Goal: Information Seeking & Learning: Learn about a topic

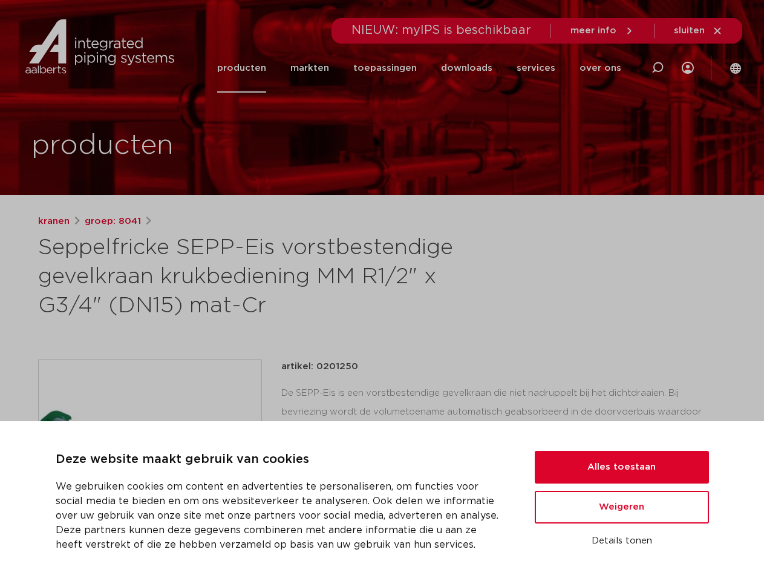
click at [382, 291] on h1 "Seppelfricke SEPP-Eis vorstbestendige gevelkraan krukbediening MM R1/2" x G3/4"…" at bounding box center [265, 277] width 455 height 87
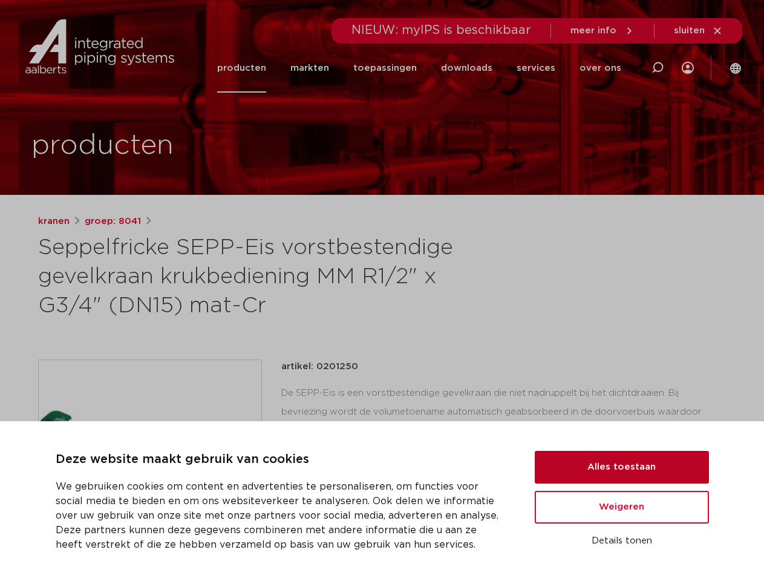
click at [622, 467] on button "Alles toestaan" at bounding box center [622, 467] width 174 height 33
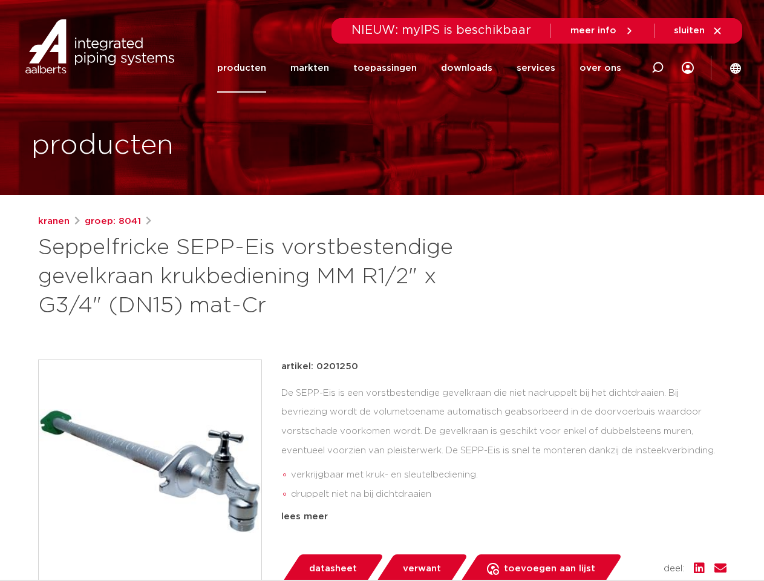
click at [622, 507] on div "artikel: 0201250 De SEPP-Eis is een vorstbestendige gevelkraan die niet nadrupp…" at bounding box center [503, 442] width 445 height 165
click at [622, 541] on div "artikel: 0201250 De SEPP-Eis is een vorstbestendige gevelkraan die niet nadrupp…" at bounding box center [503, 472] width 445 height 224
click at [426, 68] on li "toepassingen" at bounding box center [385, 68] width 88 height 49
click at [658, 68] on icon at bounding box center [658, 68] width 15 height 15
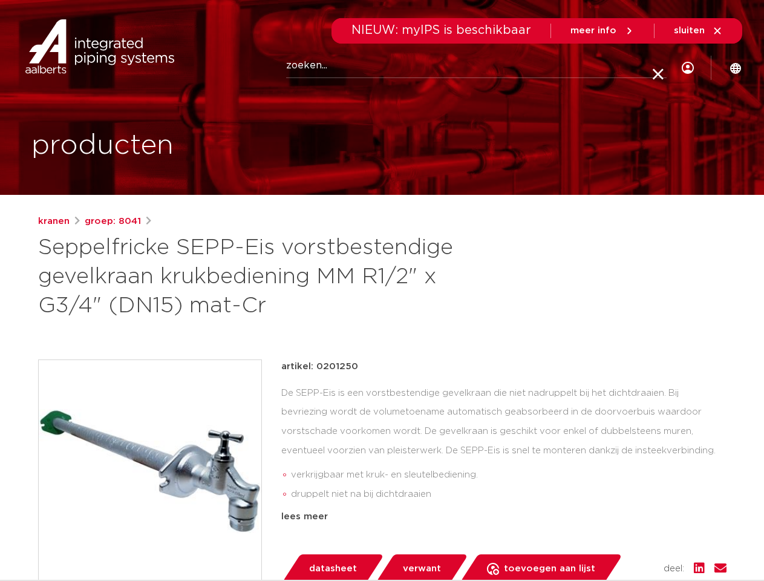
click at [699, 31] on span "sluiten" at bounding box center [689, 30] width 31 height 9
